Goal: Transaction & Acquisition: Register for event/course

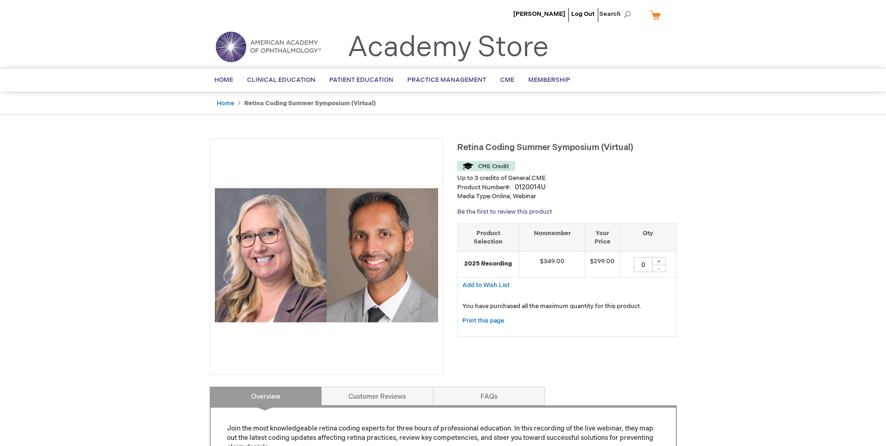
click at [498, 210] on link "Be the first to review this product" at bounding box center [504, 211] width 95 height 7
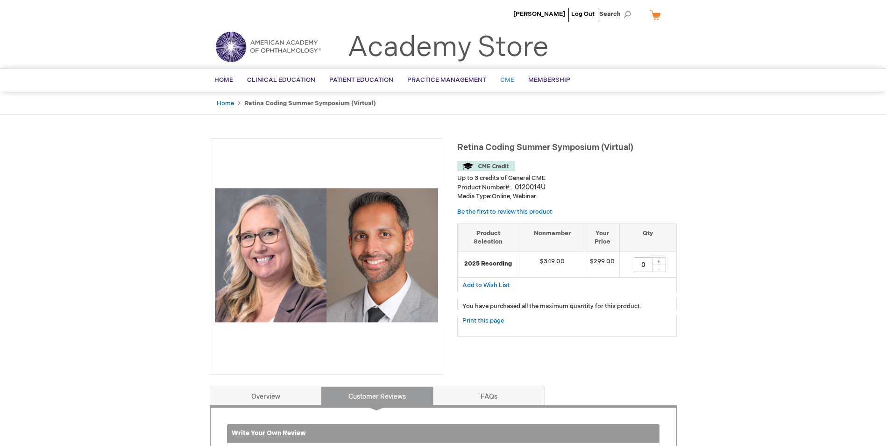
click at [501, 80] on span "CME" at bounding box center [507, 79] width 14 height 7
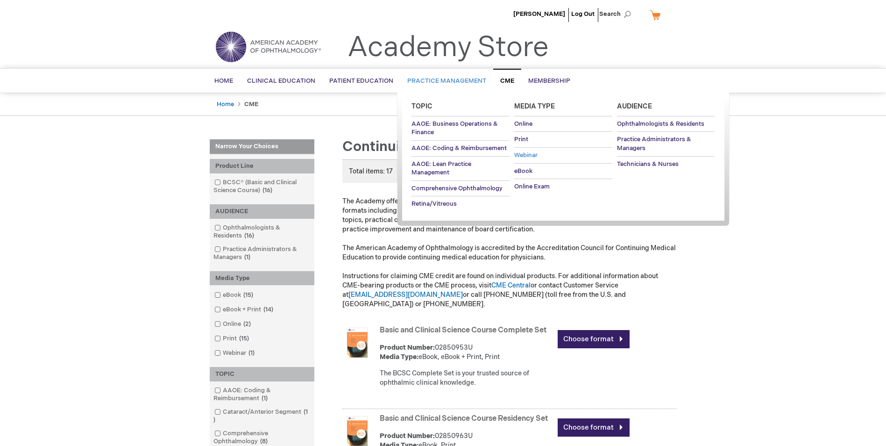
click at [529, 157] on span "Webinar" at bounding box center [525, 154] width 23 height 7
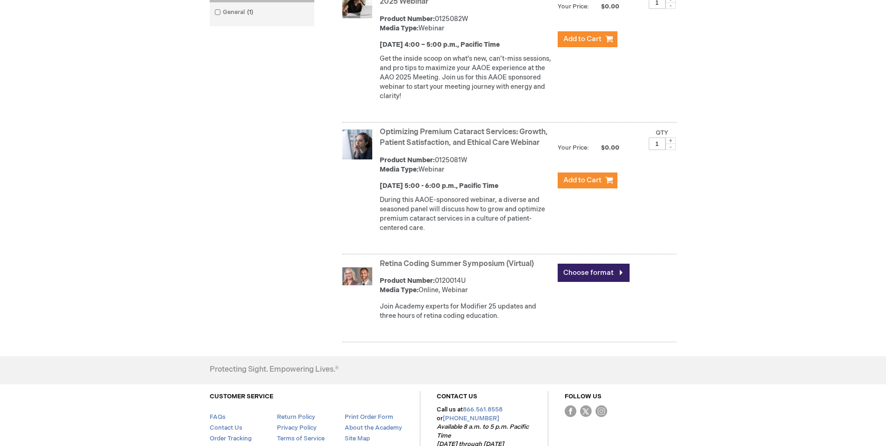
scroll to position [327, 0]
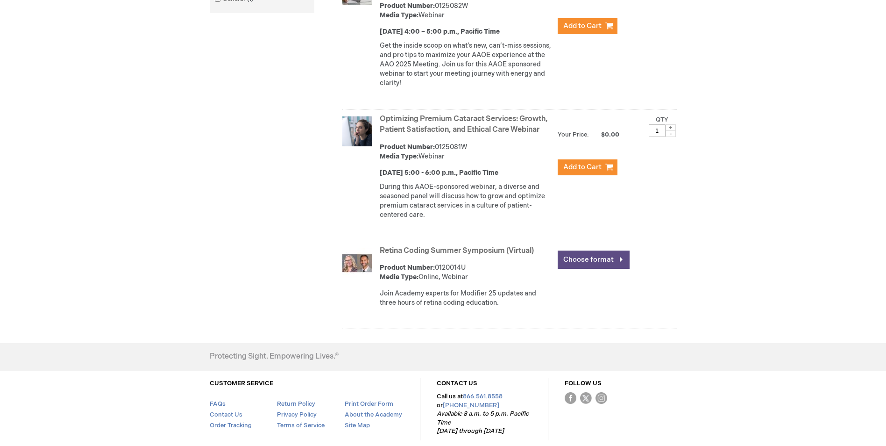
click at [604, 269] on link "Choose format" at bounding box center [594, 259] width 72 height 18
